Goal: Task Accomplishment & Management: Manage account settings

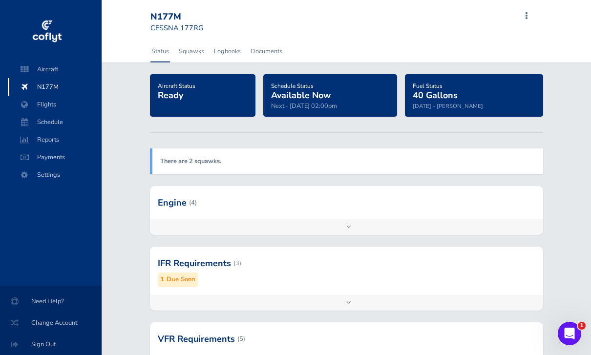
click at [56, 127] on span "Schedule" at bounding box center [55, 122] width 74 height 18
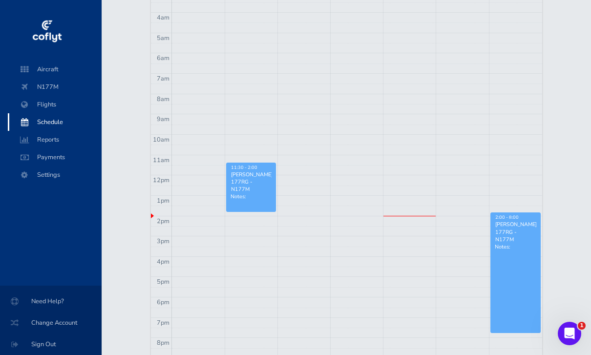
scroll to position [201, 0]
click at [522, 269] on link "2:00 - 8:00 [PERSON_NAME] 177RG - N177M Notes:" at bounding box center [516, 271] width 50 height 120
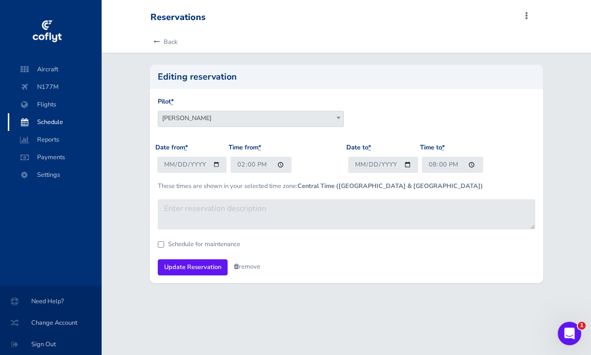
click at [248, 265] on link "remove" at bounding box center [247, 266] width 26 height 9
click at [260, 266] on link "Are you sure?" at bounding box center [257, 267] width 47 height 14
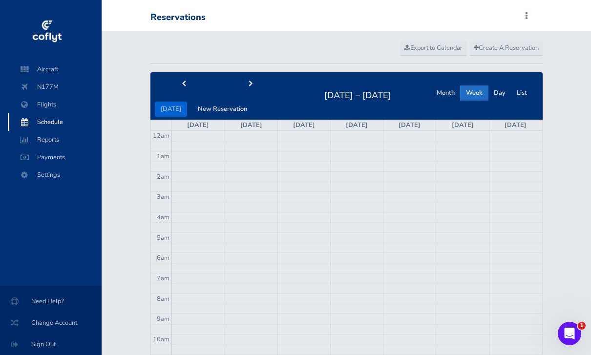
click at [42, 351] on span "Sign Out" at bounding box center [51, 345] width 78 height 18
